Goal: Task Accomplishment & Management: Manage account settings

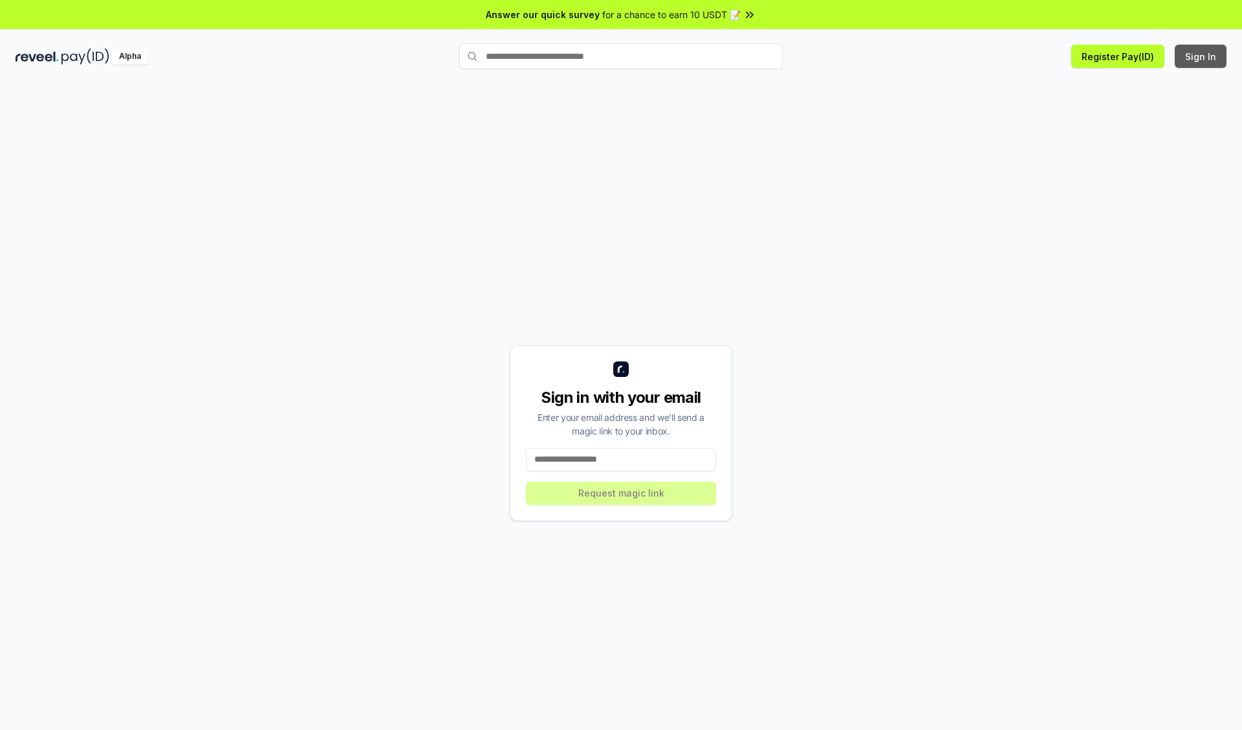
click at [1201, 56] on button "Sign In" at bounding box center [1201, 56] width 52 height 23
type input "**********"
click at [621, 493] on button "Request magic link" at bounding box center [621, 493] width 190 height 23
